Goal: Task Accomplishment & Management: Use online tool/utility

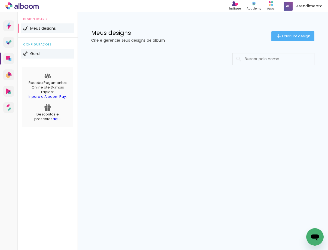
click at [30, 55] on li "Geral" at bounding box center [47, 54] width 53 height 10
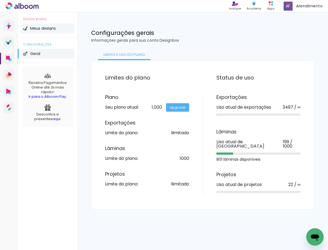
click at [35, 26] on li "Meus designs" at bounding box center [47, 28] width 53 height 10
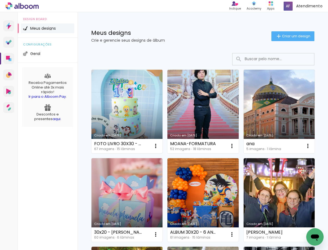
click at [141, 114] on link "Criado em [DATE]" at bounding box center [127, 112] width 71 height 84
